Goal: Task Accomplishment & Management: Use online tool/utility

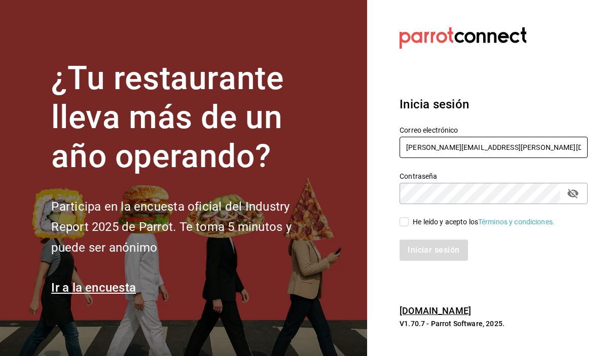
type input "[PERSON_NAME][EMAIL_ADDRESS][PERSON_NAME][DOMAIN_NAME]"
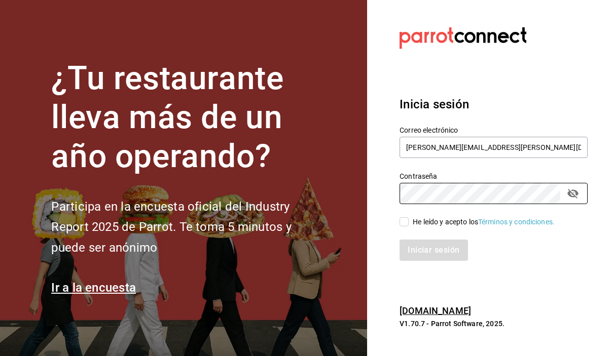
click at [400, 224] on input "He leído y acepto los Términos y condiciones." at bounding box center [404, 222] width 9 height 9
checkbox input "true"
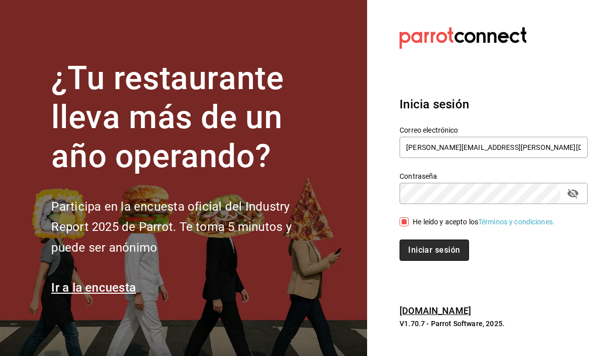
click at [433, 253] on button "Iniciar sesión" at bounding box center [434, 250] width 69 height 21
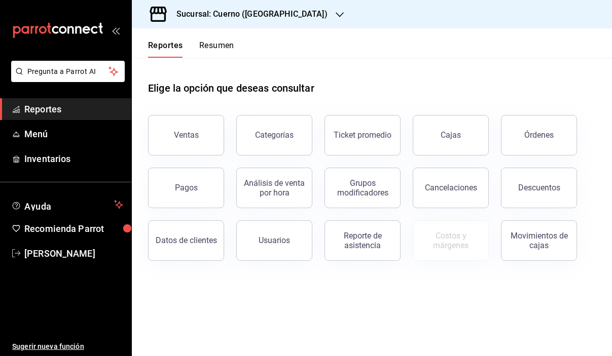
click at [216, 16] on h3 "Sucursal: Cuerno (Andares)" at bounding box center [247, 14] width 159 height 12
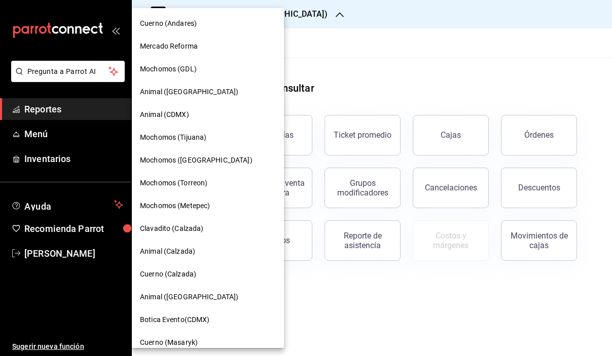
click at [190, 228] on span "Clavadito (Calzada)" at bounding box center [172, 229] width 64 height 11
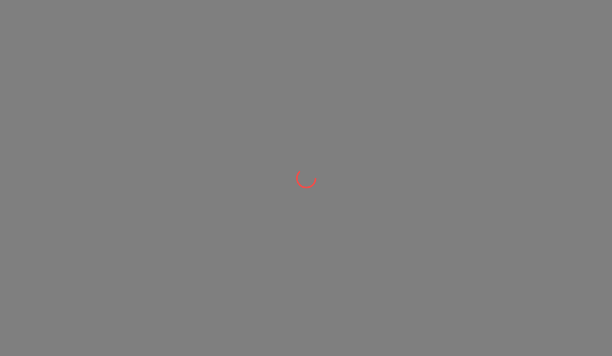
click at [190, 228] on div at bounding box center [306, 178] width 612 height 356
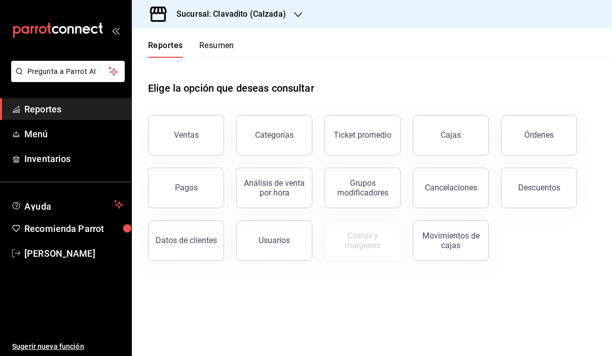
click at [219, 19] on h3 "Sucursal: Clavadito (Calzada)" at bounding box center [227, 14] width 118 height 12
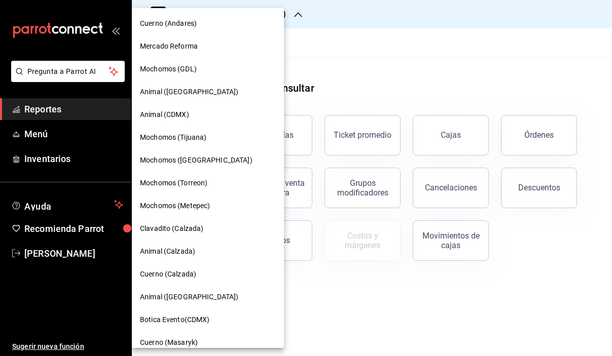
click at [190, 269] on span "Cuerno (Calzada)" at bounding box center [168, 274] width 56 height 11
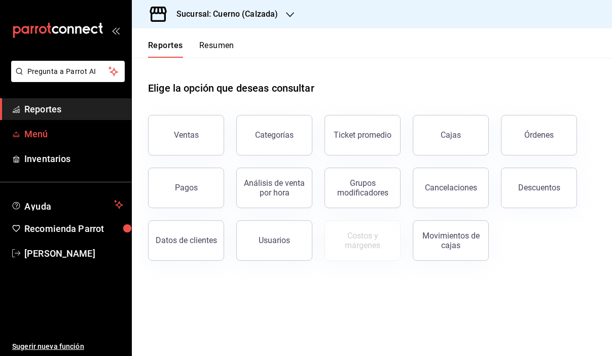
click at [52, 129] on span "Menú" at bounding box center [73, 134] width 99 height 14
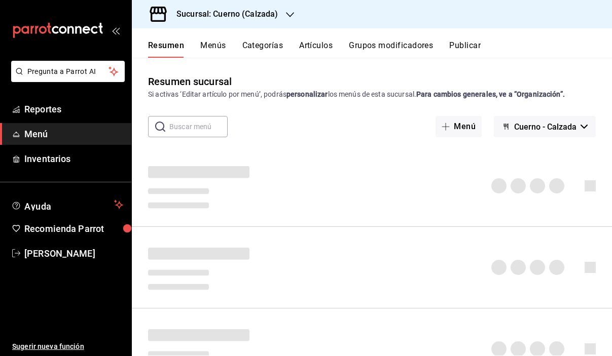
click at [312, 48] on button "Artículos" at bounding box center [315, 49] width 33 height 17
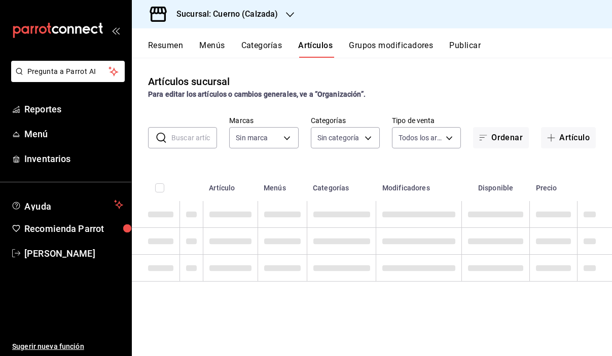
click at [190, 134] on input "text" at bounding box center [194, 138] width 46 height 20
type input "b7ae777b-2dfc-42e0-9650-6cefdf37a424,c000f1c0-fb9f-4016-8e6a-f0d1e83e893d"
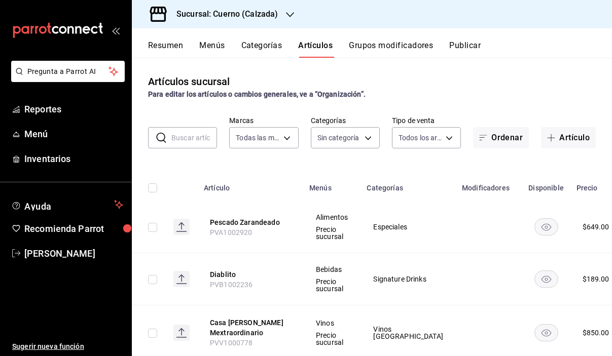
type input "fcad426d-22b8-4bc7-85b2-27ee6775f3f6,560d4c35-d9fc-4089-91ff-402d238ea400,30284…"
type input "pastel"
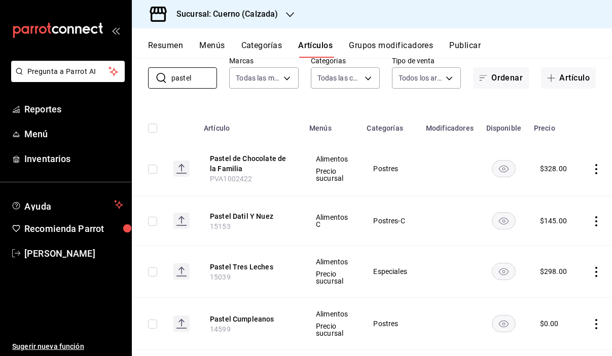
scroll to position [69, 0]
